Goal: Task Accomplishment & Management: Complete application form

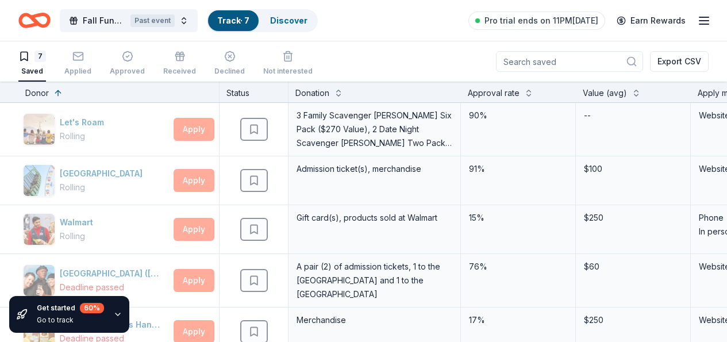
click at [374, 56] on div "7 Saved Applied Approved Received Declined Not interested Export CSV" at bounding box center [363, 61] width 690 height 40
click at [107, 16] on span "Fall Fundraiser" at bounding box center [104, 21] width 43 height 14
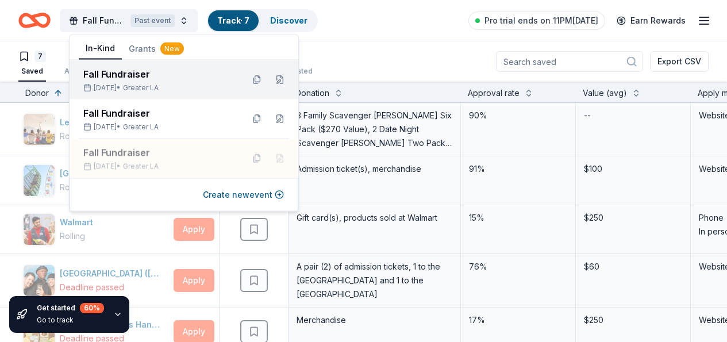
click at [137, 75] on div "Fall Fundraiser" at bounding box center [158, 74] width 151 height 14
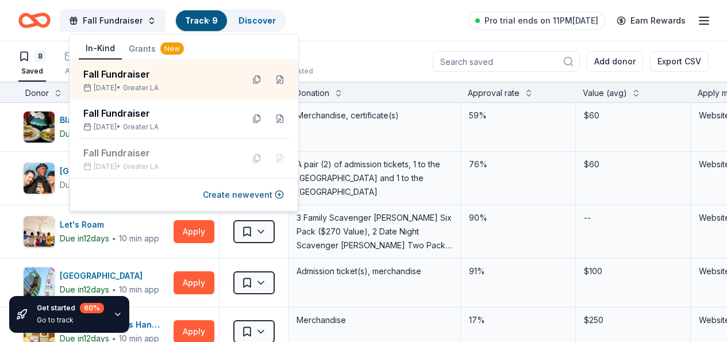
click at [359, 26] on div "Fall Fundraiser Track · 9 Discover Pro trial ends on 11PM, 8/28 Earn Rewards" at bounding box center [363, 20] width 690 height 27
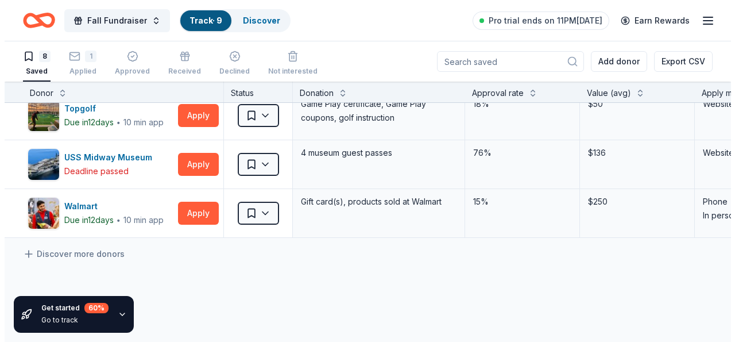
scroll to position [266, 0]
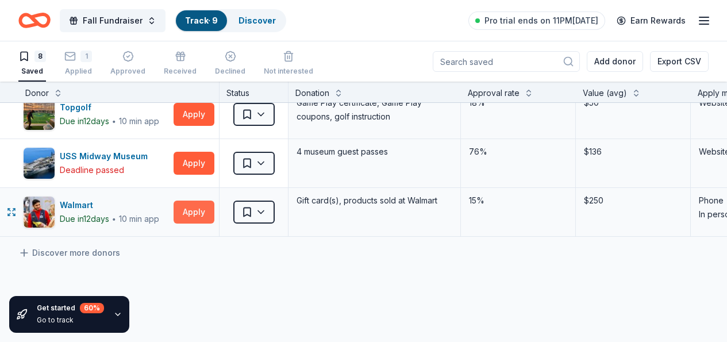
click at [206, 214] on button "Apply" at bounding box center [194, 212] width 41 height 23
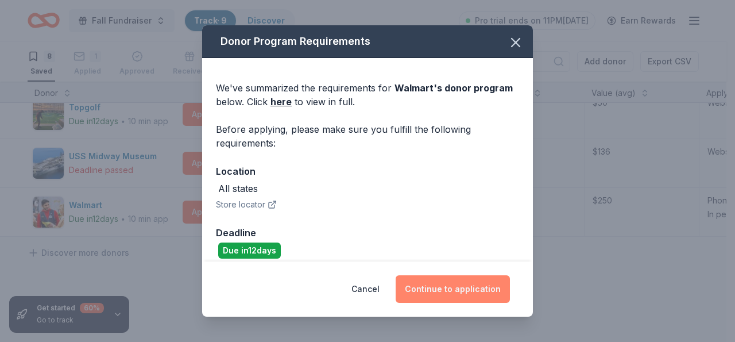
click at [452, 292] on button "Continue to application" at bounding box center [453, 289] width 114 height 28
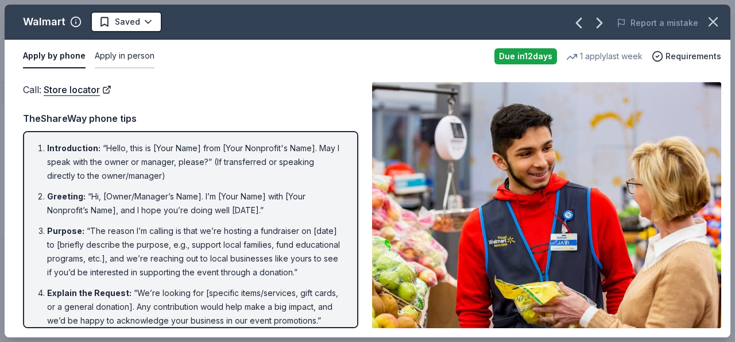
click at [114, 54] on button "Apply in person" at bounding box center [125, 56] width 60 height 24
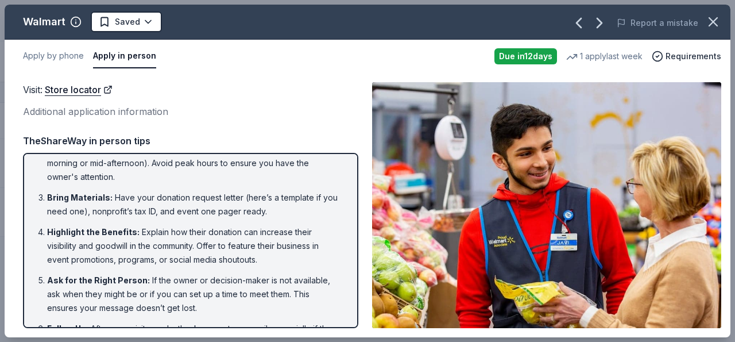
scroll to position [101, 0]
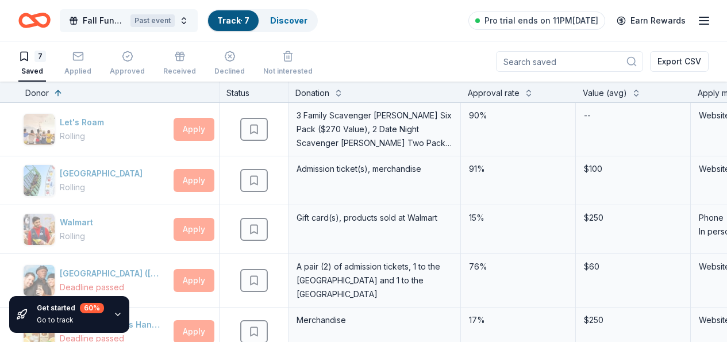
click at [103, 17] on span "Fall Fundraiser" at bounding box center [104, 21] width 43 height 14
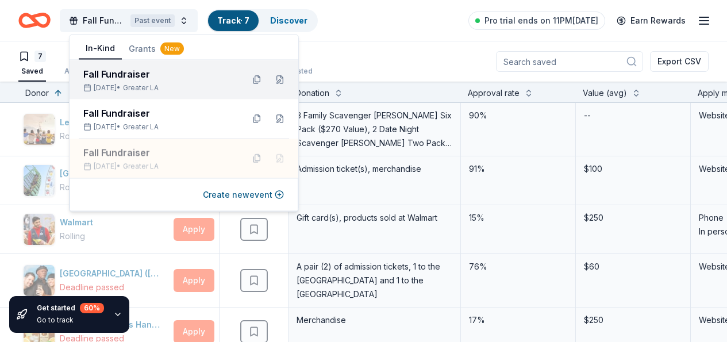
click at [106, 73] on div "Fall Fundraiser" at bounding box center [158, 74] width 151 height 14
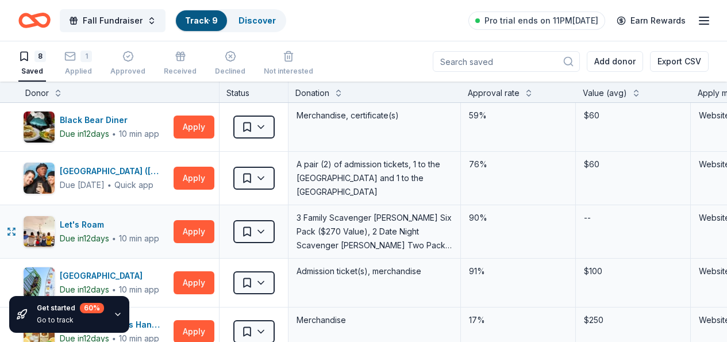
click at [519, 213] on div "90%" at bounding box center [518, 218] width 101 height 16
click at [90, 71] on div "Applied" at bounding box center [78, 71] width 28 height 9
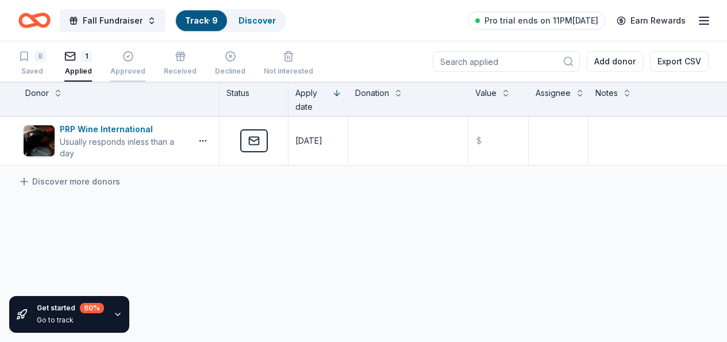
click at [129, 56] on icon "button" at bounding box center [127, 56] width 3 height 2
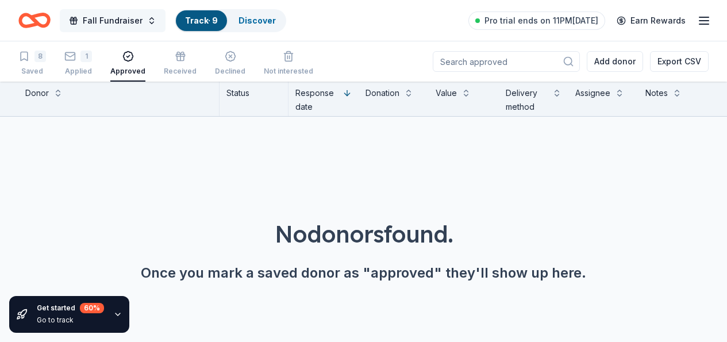
click at [160, 23] on button "Fall Fundraiser" at bounding box center [113, 20] width 106 height 23
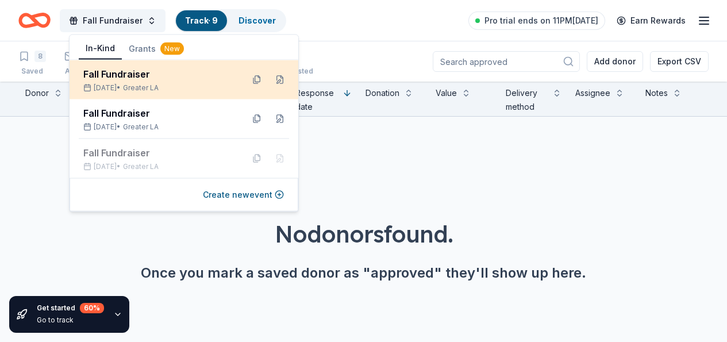
click at [134, 87] on div "[DATE] • Greater LA" at bounding box center [158, 87] width 151 height 9
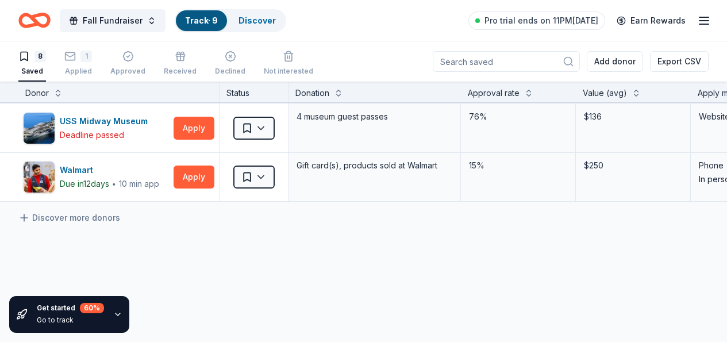
scroll to position [302, 0]
click at [82, 216] on link "Discover more donors" at bounding box center [69, 217] width 102 height 14
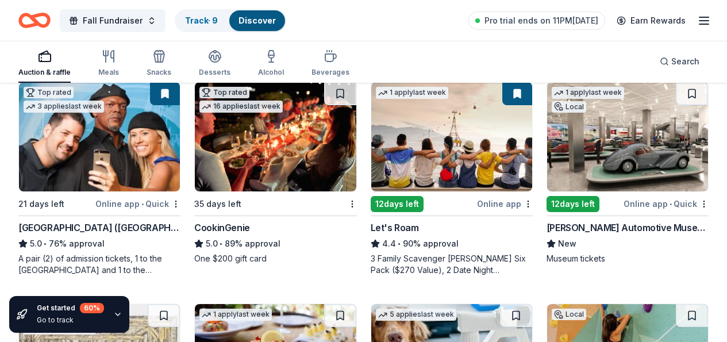
scroll to position [352, 0]
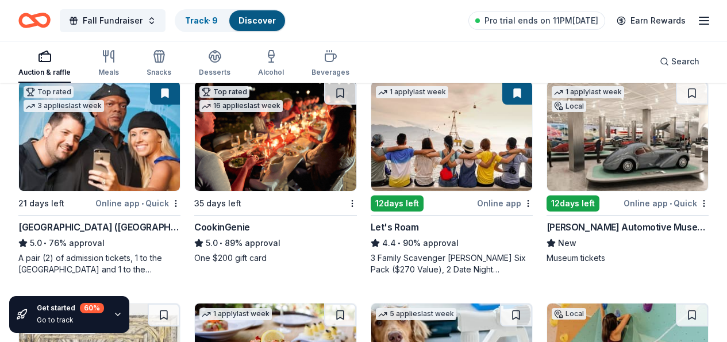
click at [623, 210] on div "Online app • Quick" at bounding box center [665, 203] width 85 height 14
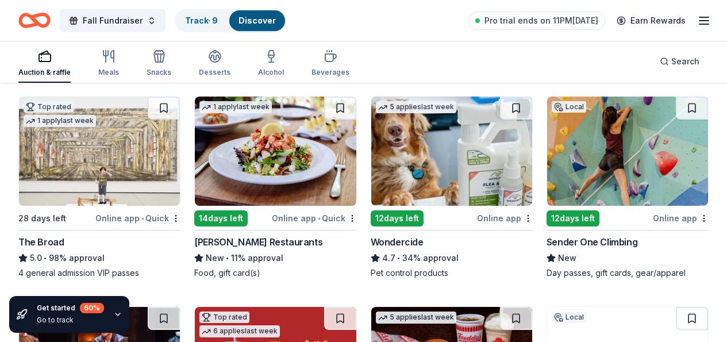
scroll to position [575, 0]
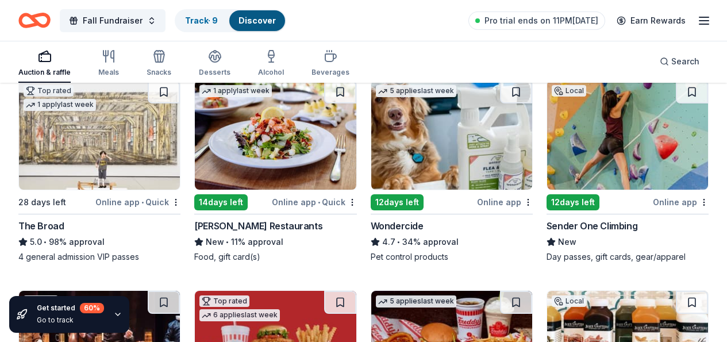
click at [546, 210] on div "12 days left" at bounding box center [572, 202] width 53 height 16
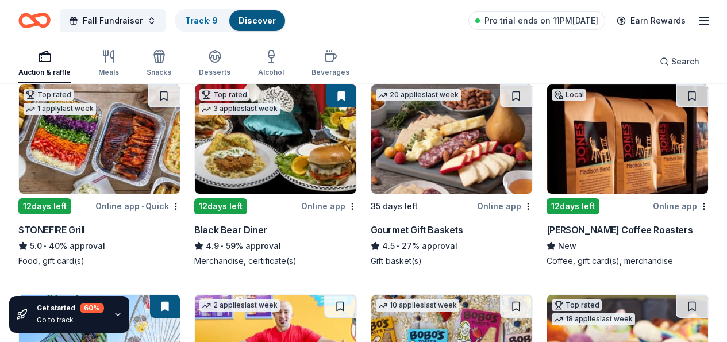
scroll to position [997, 0]
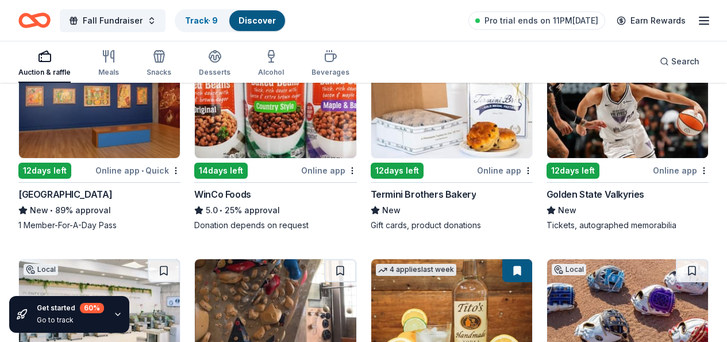
scroll to position [1667, 0]
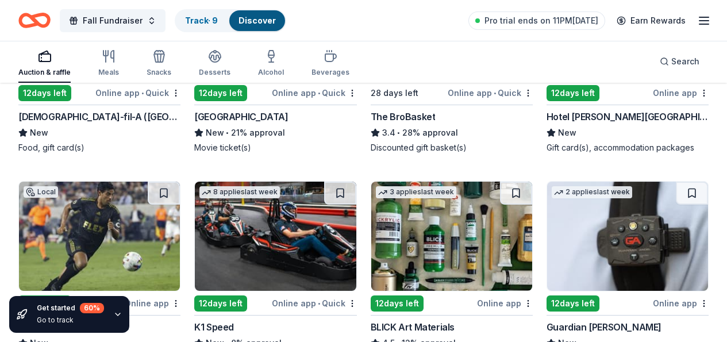
scroll to position [2381, 0]
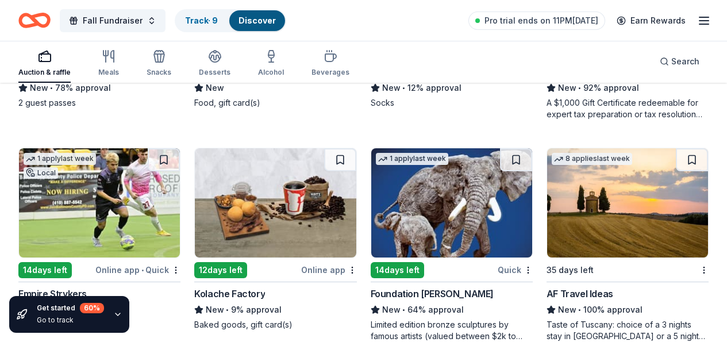
scroll to position [2861, 0]
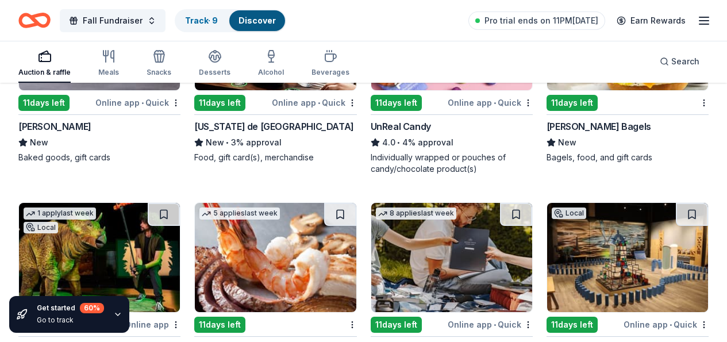
scroll to position [4783, 0]
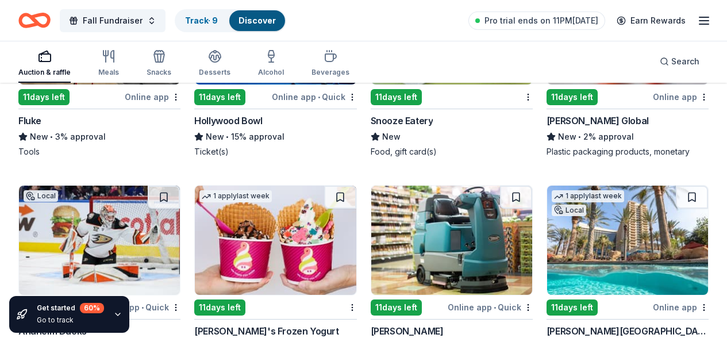
scroll to position [6123, 0]
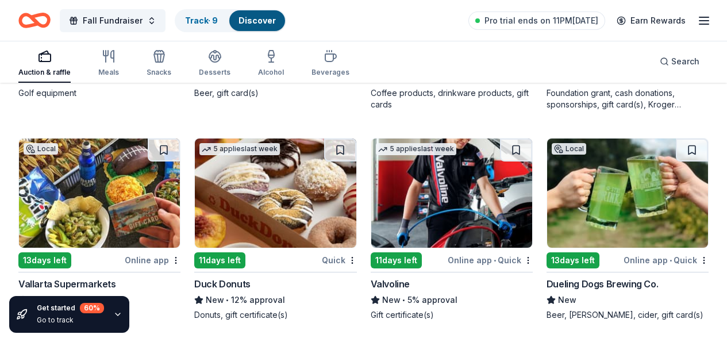
scroll to position [6728, 0]
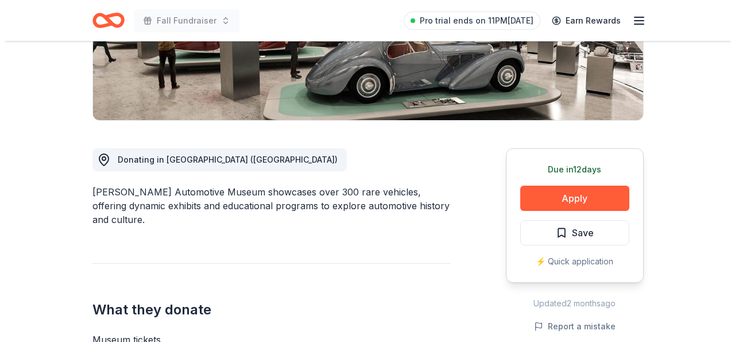
scroll to position [242, 0]
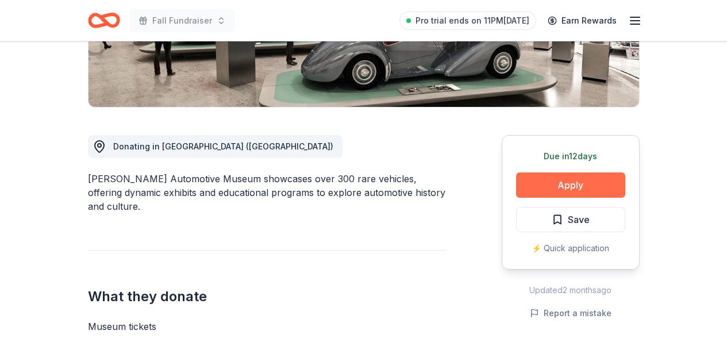
click at [576, 184] on button "Apply" at bounding box center [570, 184] width 109 height 25
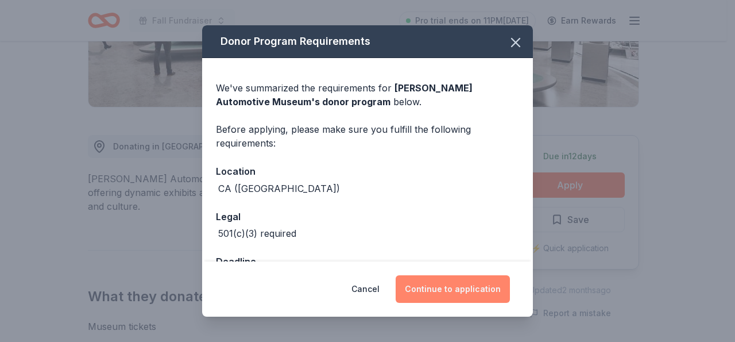
click at [454, 286] on button "Continue to application" at bounding box center [453, 289] width 114 height 28
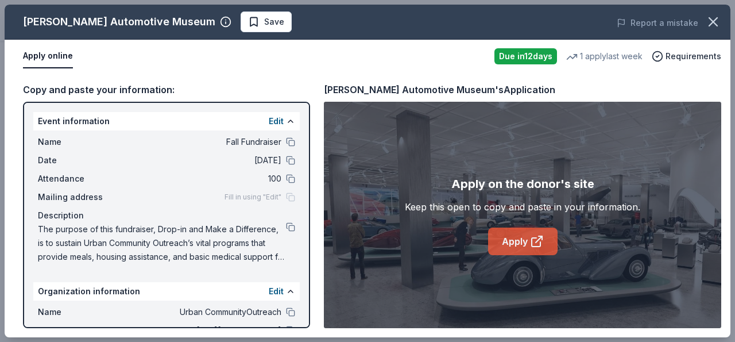
click at [517, 238] on link "Apply" at bounding box center [523, 242] width 70 height 28
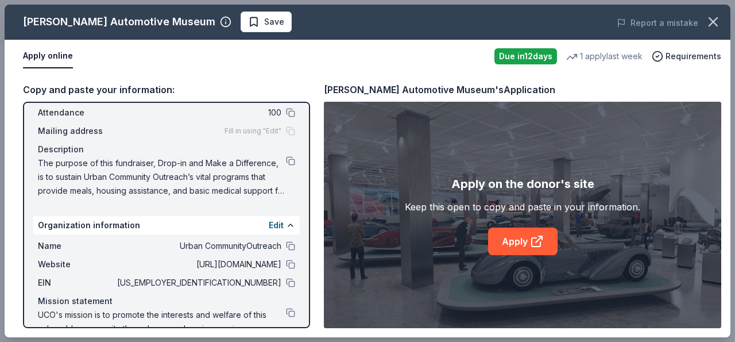
scroll to position [102, 0]
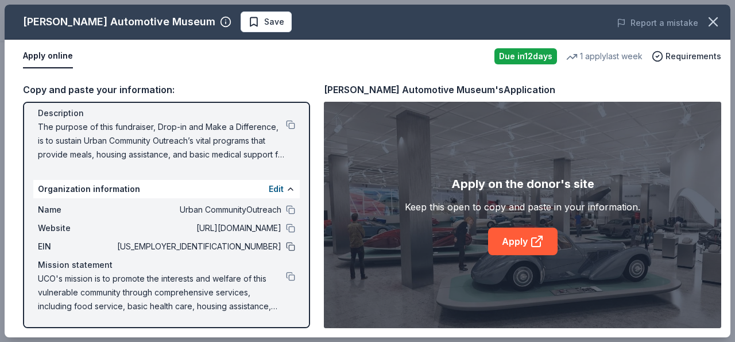
click at [286, 248] on button at bounding box center [290, 246] width 9 height 9
click at [286, 122] on button at bounding box center [290, 124] width 9 height 9
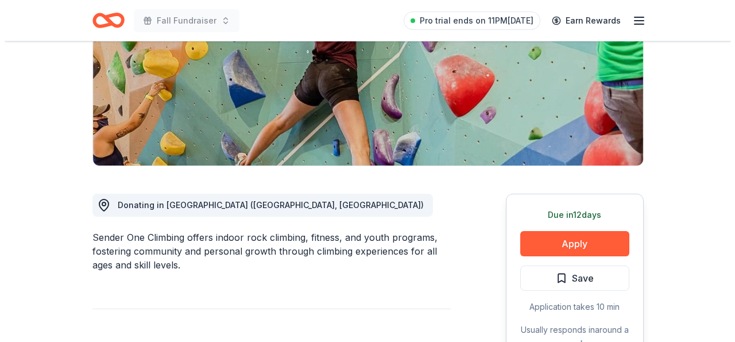
scroll to position [184, 0]
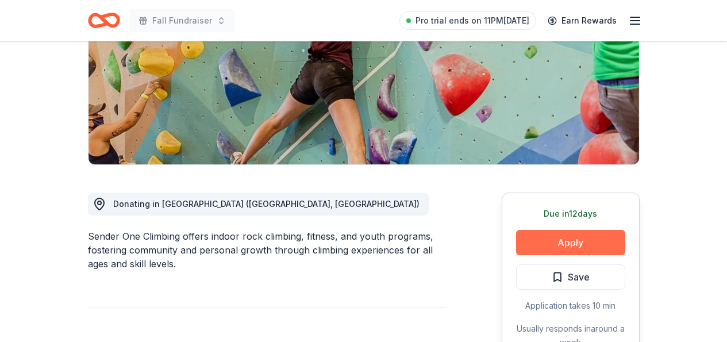
click at [572, 240] on button "Apply" at bounding box center [570, 242] width 109 height 25
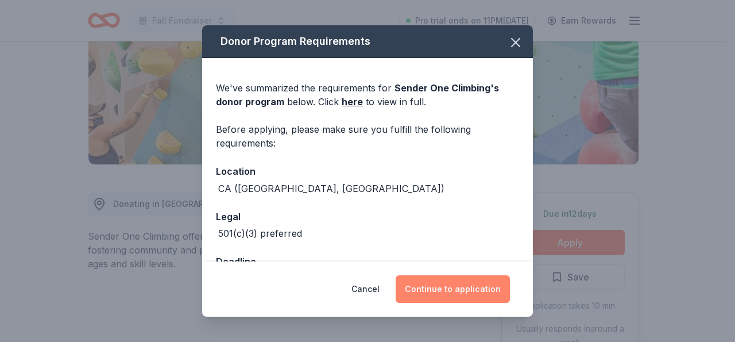
click at [477, 292] on button "Continue to application" at bounding box center [453, 289] width 114 height 28
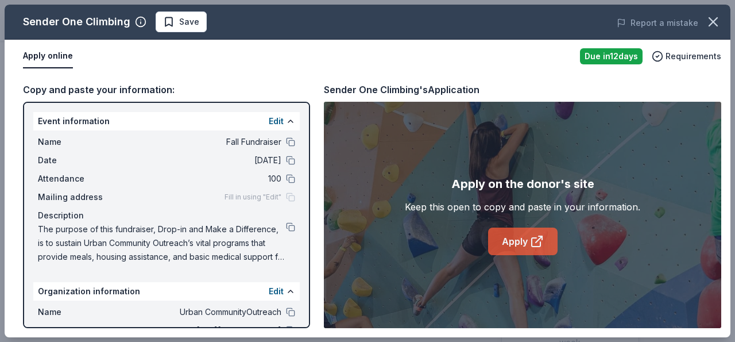
click at [534, 240] on icon at bounding box center [537, 241] width 14 height 14
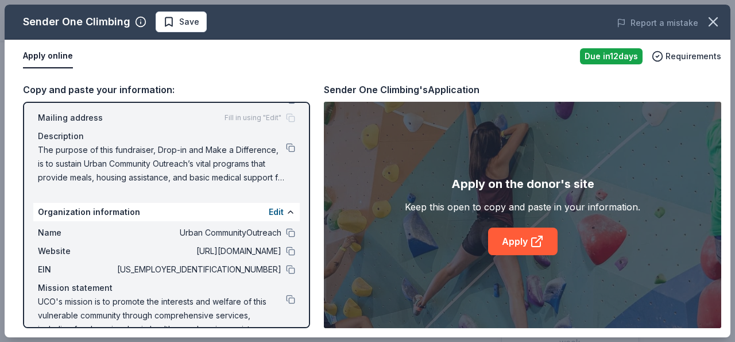
scroll to position [102, 0]
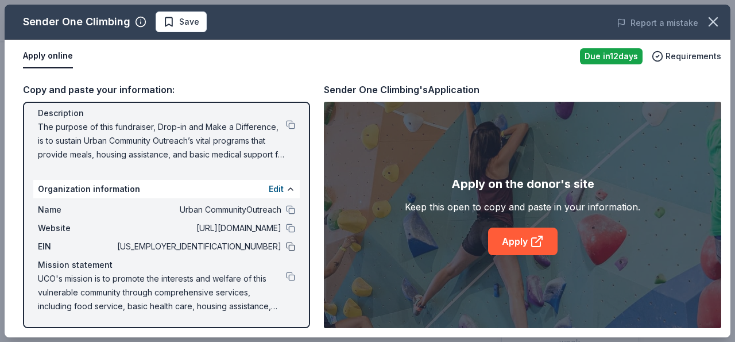
click at [286, 247] on button at bounding box center [290, 246] width 9 height 9
click at [507, 241] on link "Apply" at bounding box center [523, 242] width 70 height 28
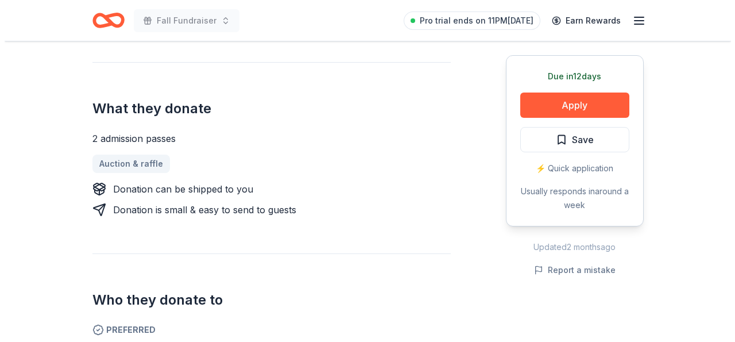
scroll to position [458, 0]
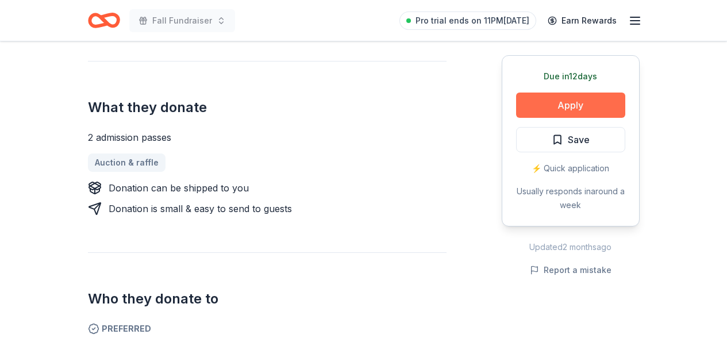
click at [573, 102] on button "Apply" at bounding box center [570, 104] width 109 height 25
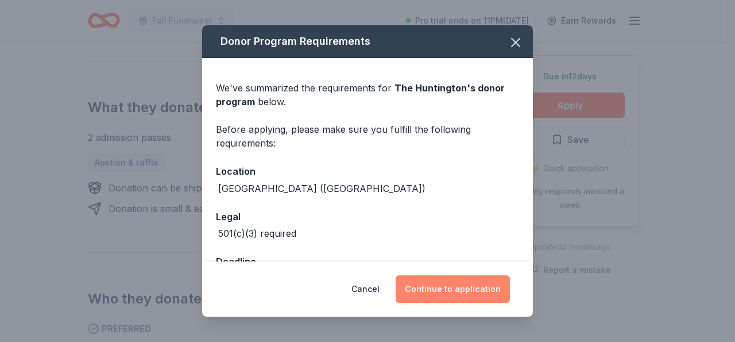
click at [484, 294] on button "Continue to application" at bounding box center [453, 289] width 114 height 28
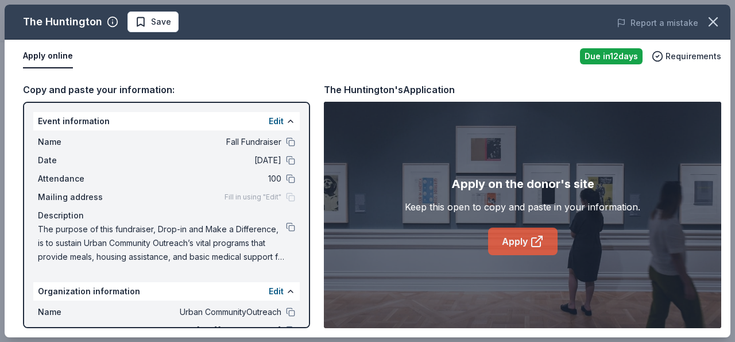
click at [527, 235] on link "Apply" at bounding box center [523, 242] width 70 height 28
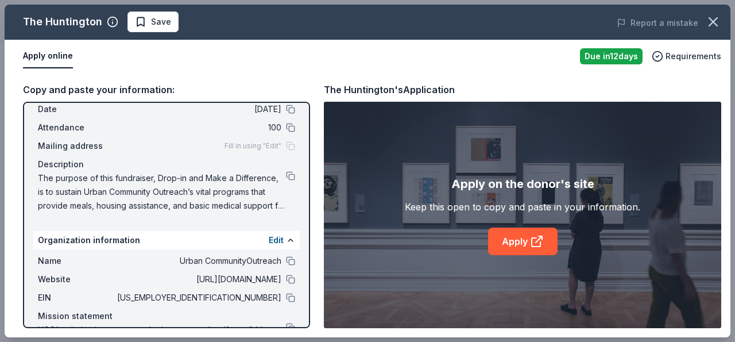
scroll to position [102, 0]
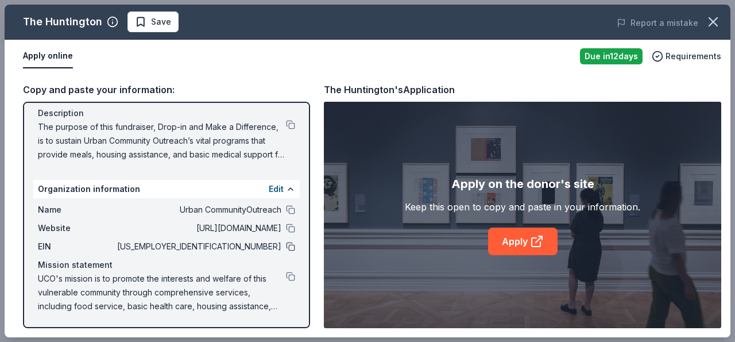
click at [286, 246] on button at bounding box center [290, 246] width 9 height 9
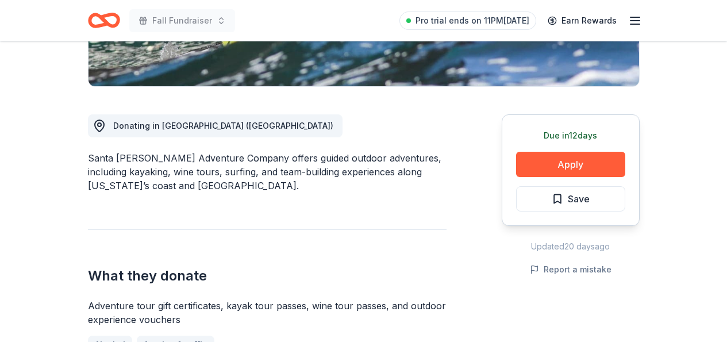
scroll to position [255, 0]
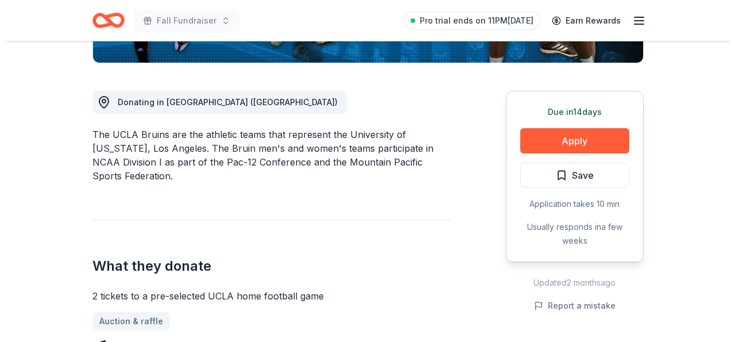
scroll to position [287, 0]
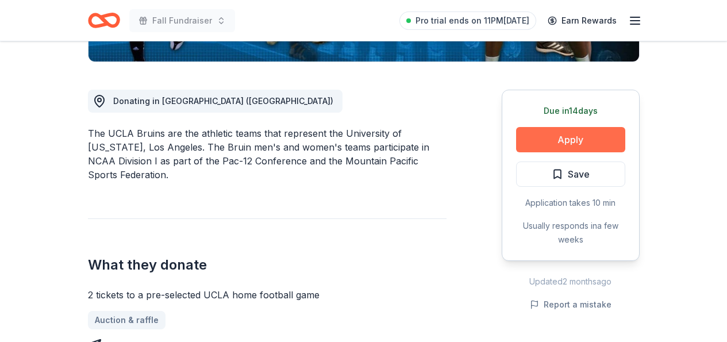
click at [583, 137] on button "Apply" at bounding box center [570, 139] width 109 height 25
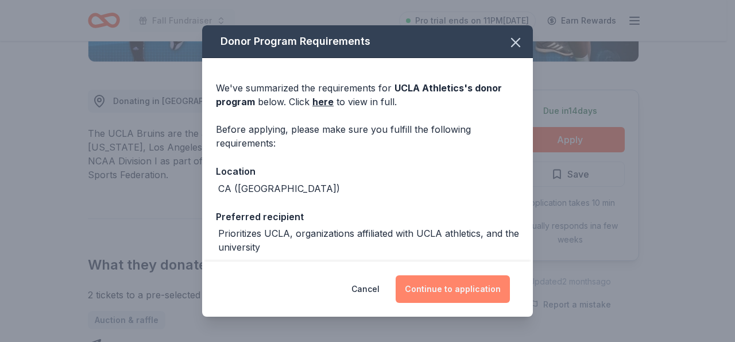
click at [450, 285] on button "Continue to application" at bounding box center [453, 289] width 114 height 28
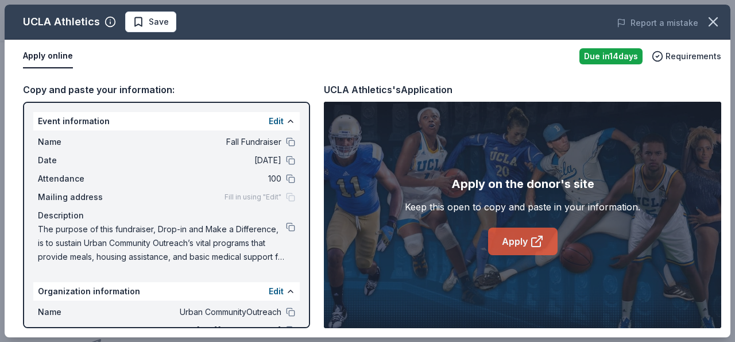
click at [507, 240] on link "Apply" at bounding box center [523, 242] width 70 height 28
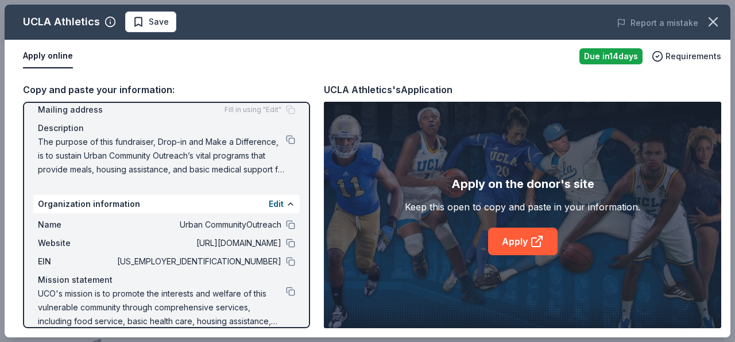
scroll to position [88, 0]
click at [286, 261] on button at bounding box center [290, 260] width 9 height 9
click at [286, 290] on button at bounding box center [290, 290] width 9 height 9
click at [286, 239] on button at bounding box center [290, 242] width 9 height 9
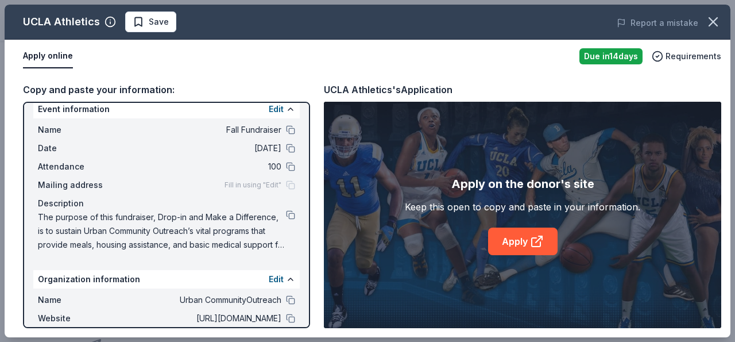
scroll to position [13, 0]
click at [286, 210] on button at bounding box center [290, 214] width 9 height 9
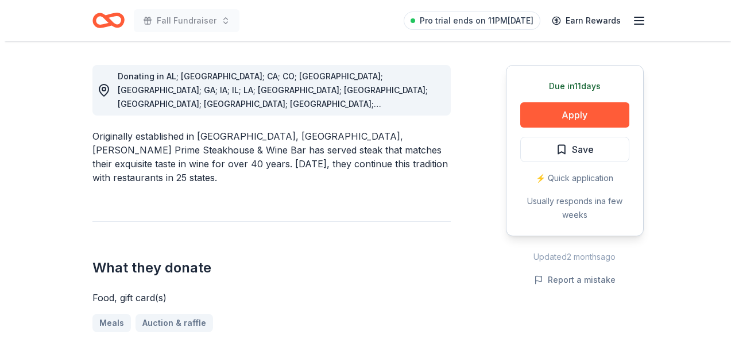
scroll to position [316, 0]
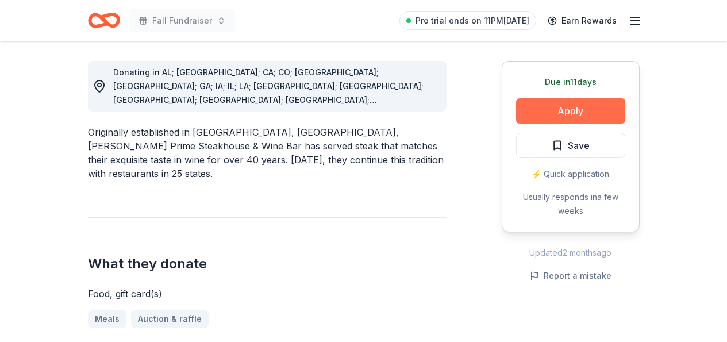
click at [608, 107] on button "Apply" at bounding box center [570, 110] width 109 height 25
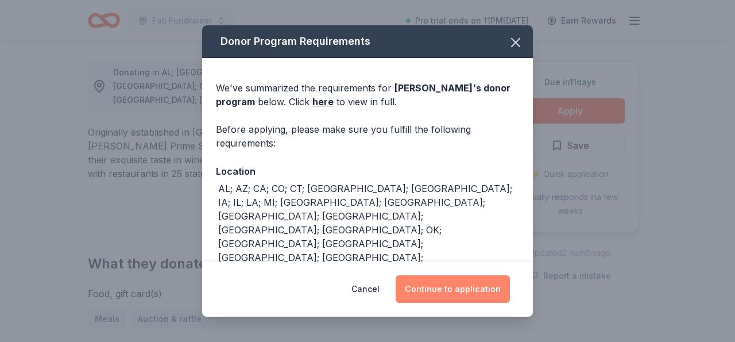
click at [421, 290] on button "Continue to application" at bounding box center [453, 289] width 114 height 28
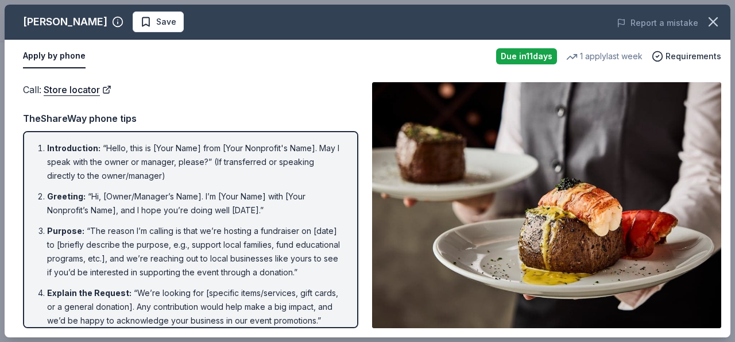
drag, startPoint x: 730, startPoint y: 194, endPoint x: 735, endPoint y: 242, distance: 48.5
click at [726, 242] on div "Fleming's Save Report a mistake Apply by phone Due in 11 days 1 apply last week…" at bounding box center [367, 171] width 735 height 342
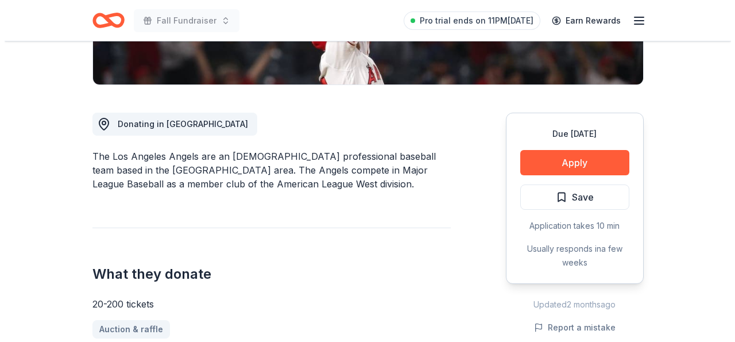
scroll to position [275, 0]
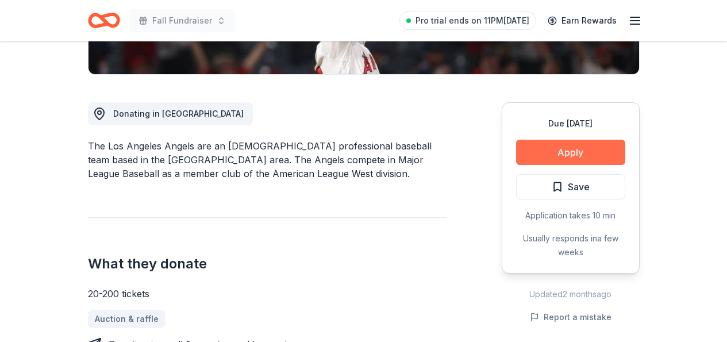
click at [610, 155] on button "Apply" at bounding box center [570, 152] width 109 height 25
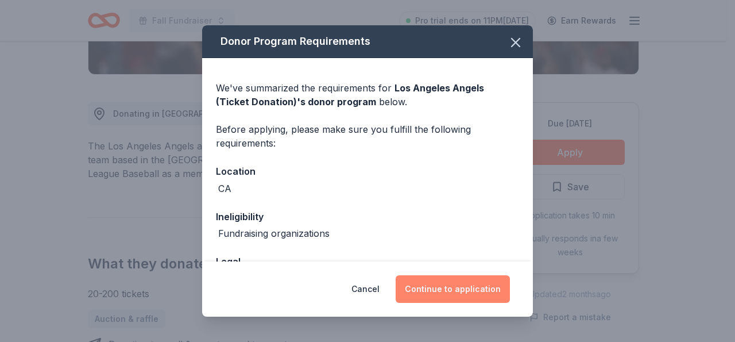
click at [472, 291] on button "Continue to application" at bounding box center [453, 289] width 114 height 28
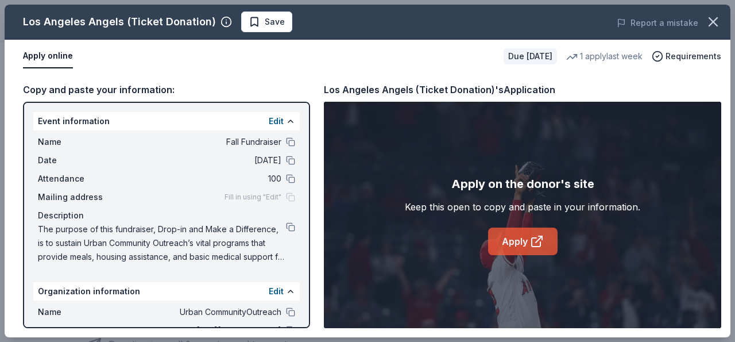
click at [526, 244] on link "Apply" at bounding box center [523, 242] width 70 height 28
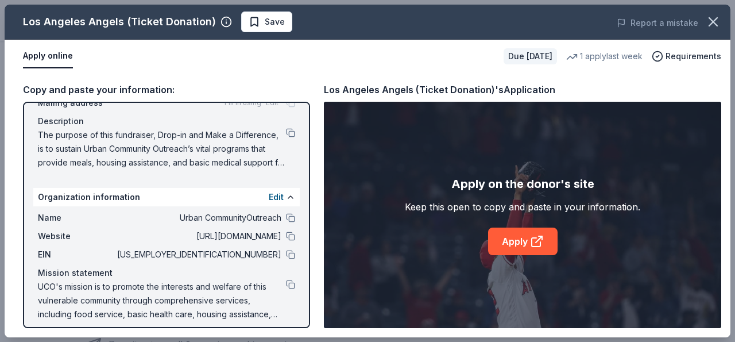
scroll to position [102, 0]
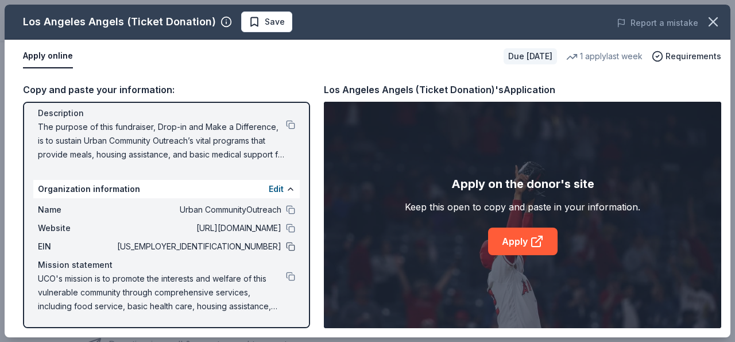
click at [286, 245] on button at bounding box center [290, 246] width 9 height 9
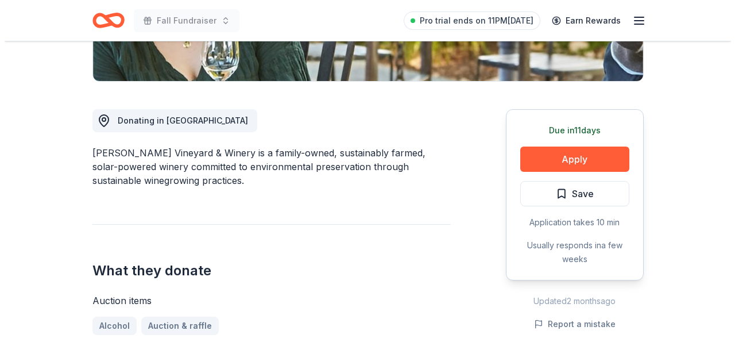
scroll to position [266, 0]
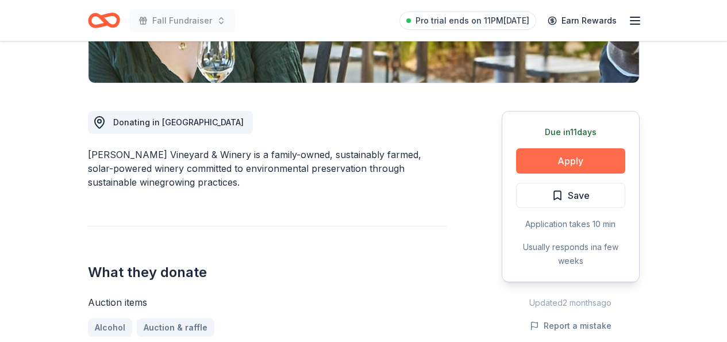
click at [565, 157] on button "Apply" at bounding box center [570, 160] width 109 height 25
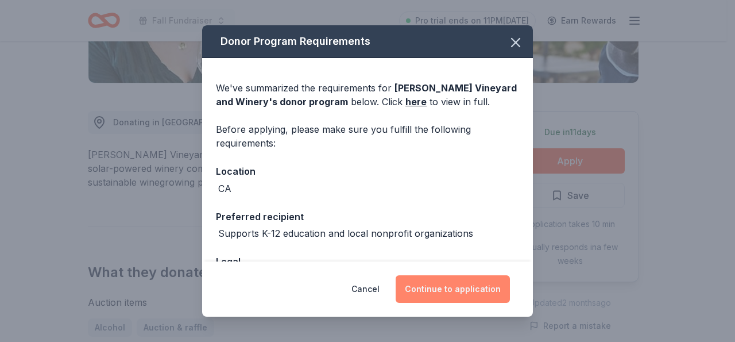
click at [462, 283] on button "Continue to application" at bounding box center [453, 289] width 114 height 28
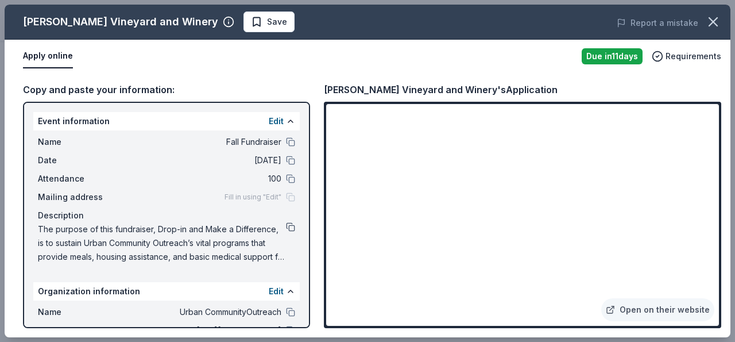
click at [286, 228] on button at bounding box center [290, 226] width 9 height 9
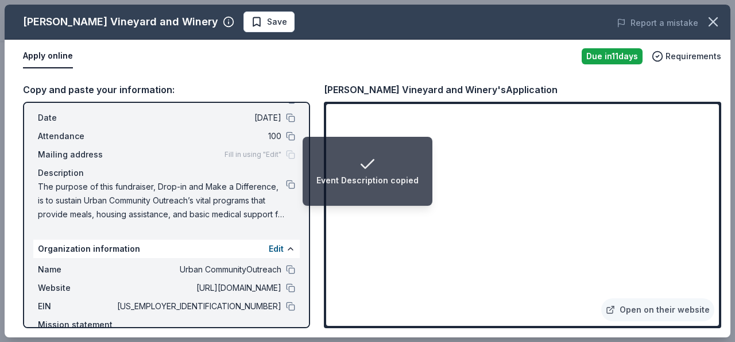
scroll to position [43, 0]
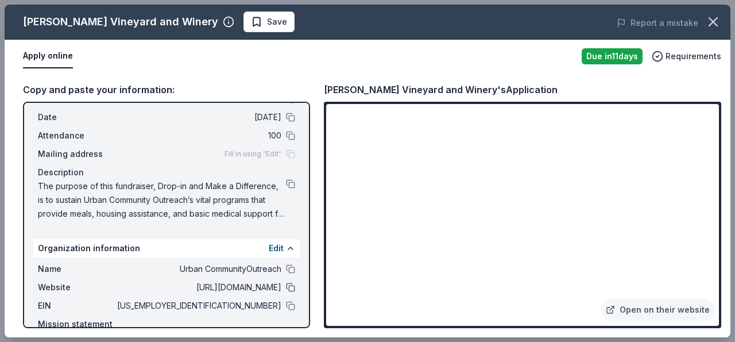
click at [286, 288] on button at bounding box center [290, 287] width 9 height 9
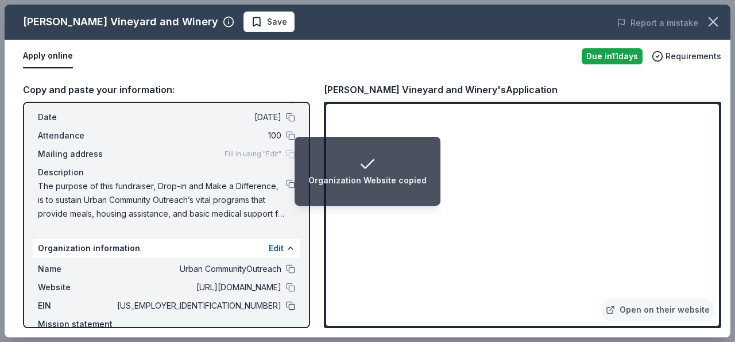
click at [286, 304] on button at bounding box center [290, 305] width 9 height 9
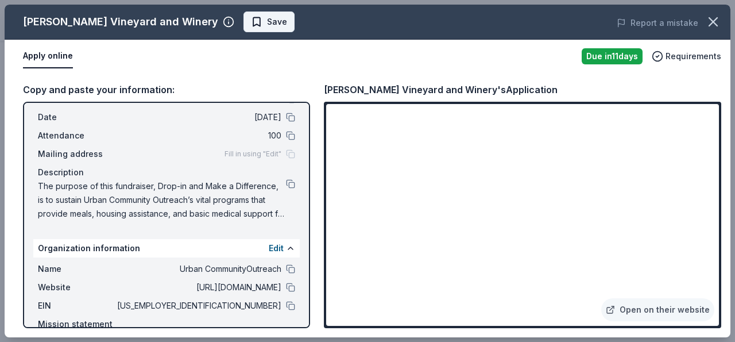
click at [267, 20] on span "Save" at bounding box center [277, 22] width 20 height 14
